Goal: Transaction & Acquisition: Book appointment/travel/reservation

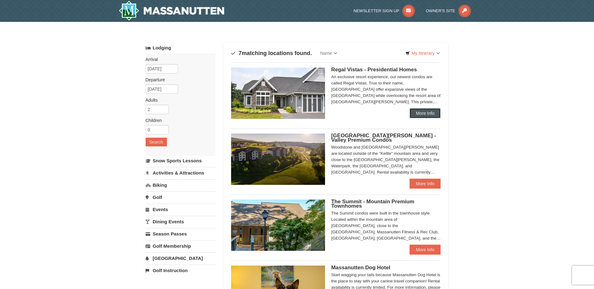
click at [418, 112] on link "More Info" at bounding box center [424, 113] width 31 height 10
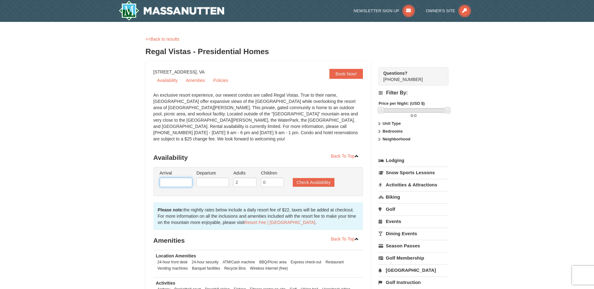
click at [182, 178] on input "text" at bounding box center [176, 182] width 33 height 9
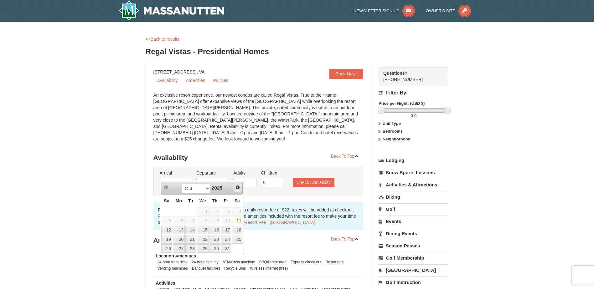
click at [236, 188] on span "Next" at bounding box center [237, 187] width 5 height 5
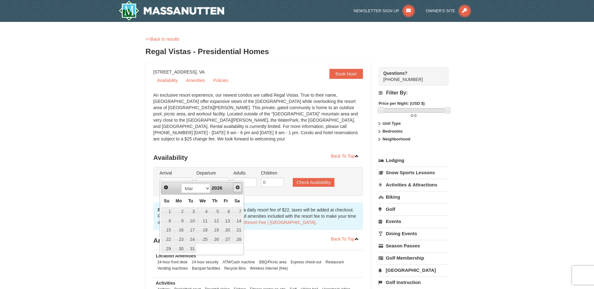
click at [236, 188] on span "Next" at bounding box center [237, 187] width 5 height 5
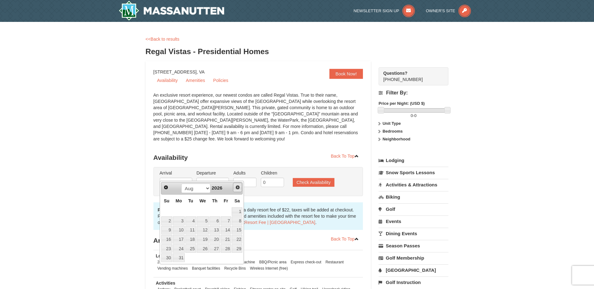
click at [236, 188] on span "Next" at bounding box center [237, 187] width 5 height 5
click at [179, 230] on link "16" at bounding box center [179, 230] width 12 height 9
type input "11/16/2026"
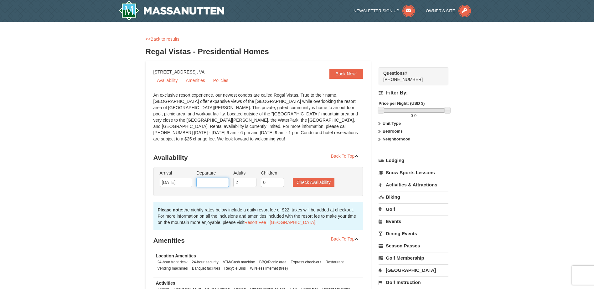
click at [222, 178] on input "text" at bounding box center [212, 182] width 33 height 9
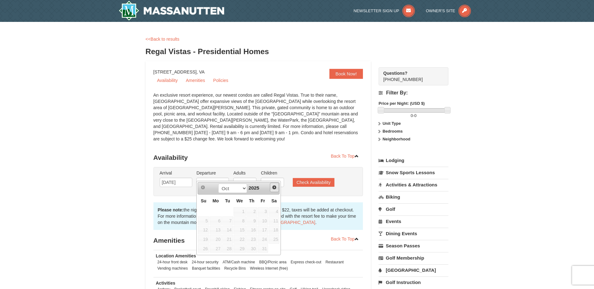
click at [273, 187] on span "Next" at bounding box center [274, 187] width 5 height 5
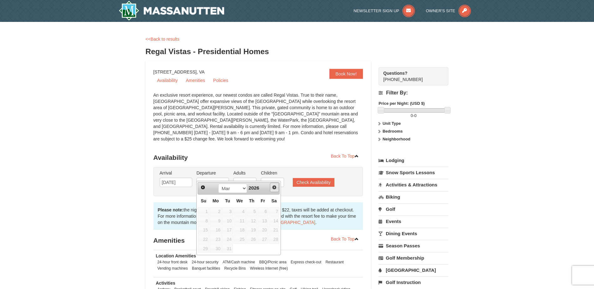
click at [273, 187] on span "Next" at bounding box center [274, 187] width 5 height 5
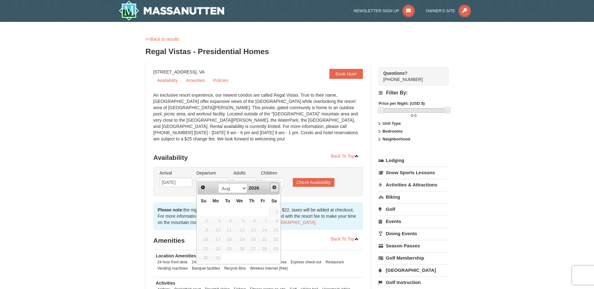
click at [273, 187] on span "Next" at bounding box center [274, 187] width 5 height 5
click at [254, 228] on link "19" at bounding box center [251, 230] width 11 height 9
type input "11/19/2026"
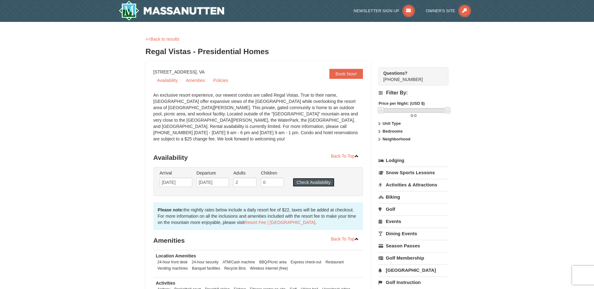
click at [313, 178] on button "Check Availability" at bounding box center [314, 182] width 42 height 9
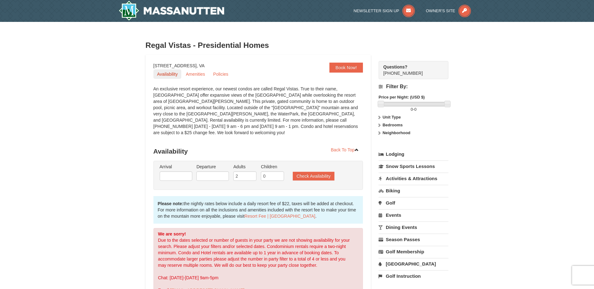
click at [161, 73] on link "Availability" at bounding box center [167, 73] width 28 height 9
